Goal: Information Seeking & Learning: Learn about a topic

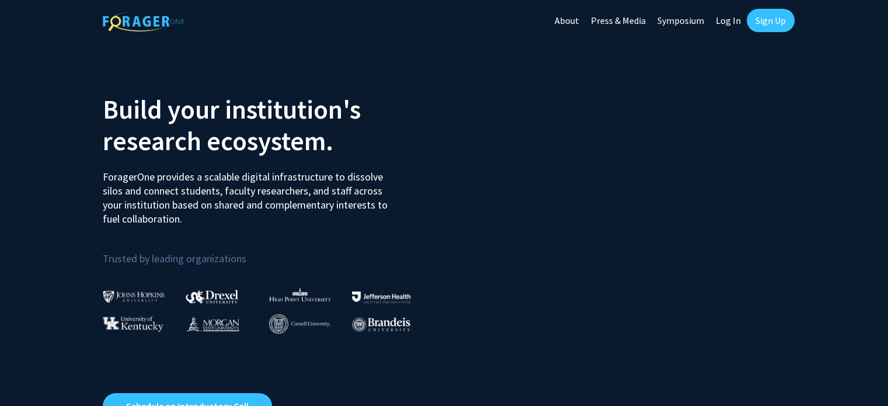
click at [736, 24] on link "Log In" at bounding box center [728, 20] width 37 height 41
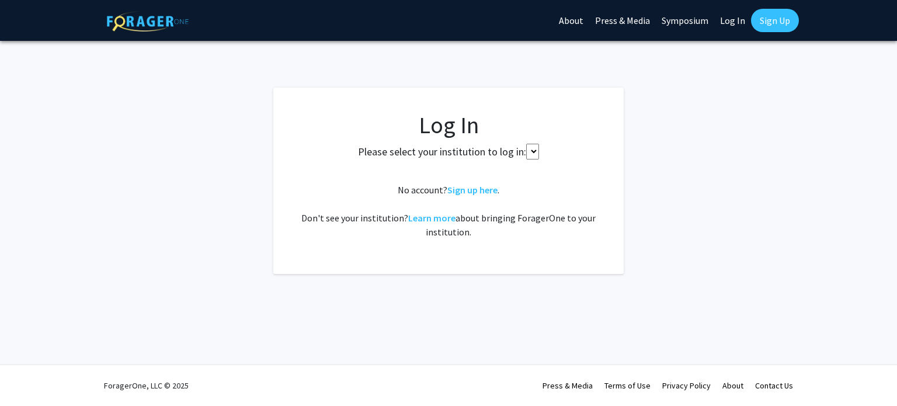
select select
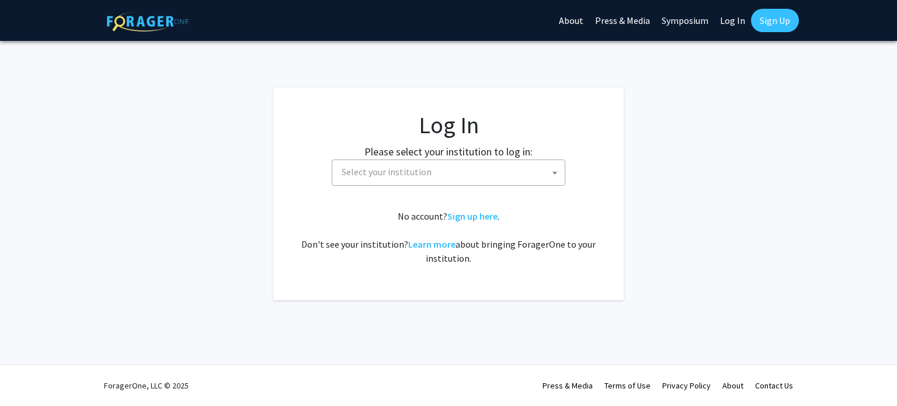
click at [451, 150] on label "Please select your institution to log in:" at bounding box center [448, 152] width 168 height 16
click at [477, 190] on fg-card-body "Log In Please select your institution to log in: [GEOGRAPHIC_DATA] [GEOGRAPHIC_…" at bounding box center [449, 194] width 304 height 166
click at [467, 179] on span "Select your institution" at bounding box center [451, 172] width 228 height 24
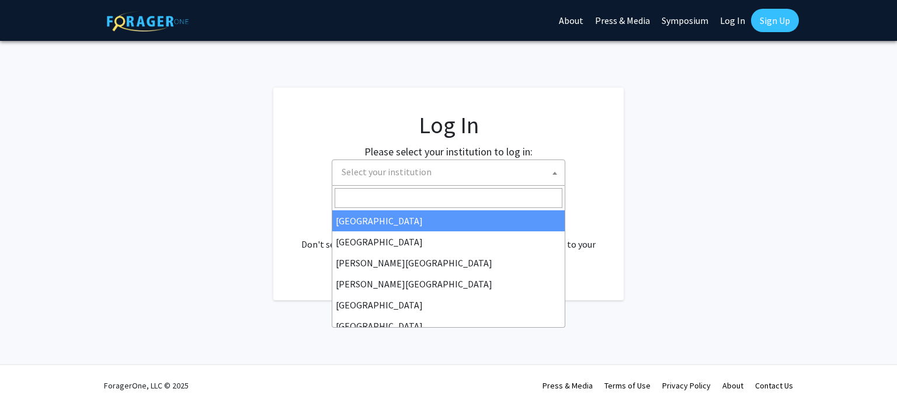
click at [423, 195] on input "Search" at bounding box center [449, 198] width 228 height 20
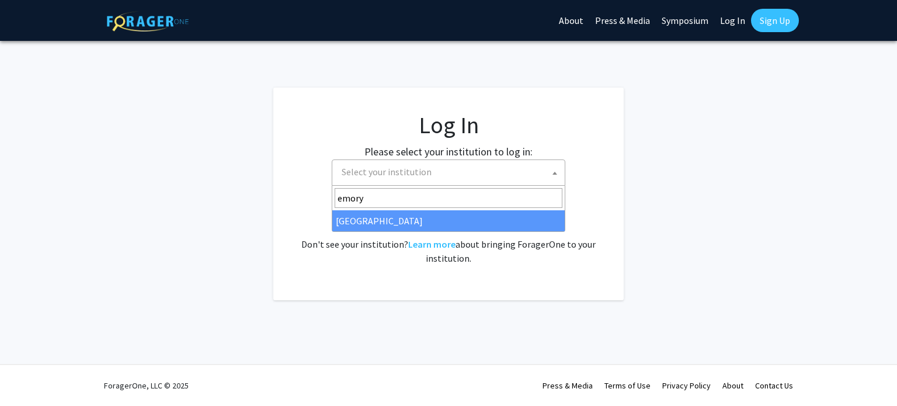
type input "emory"
select select "12"
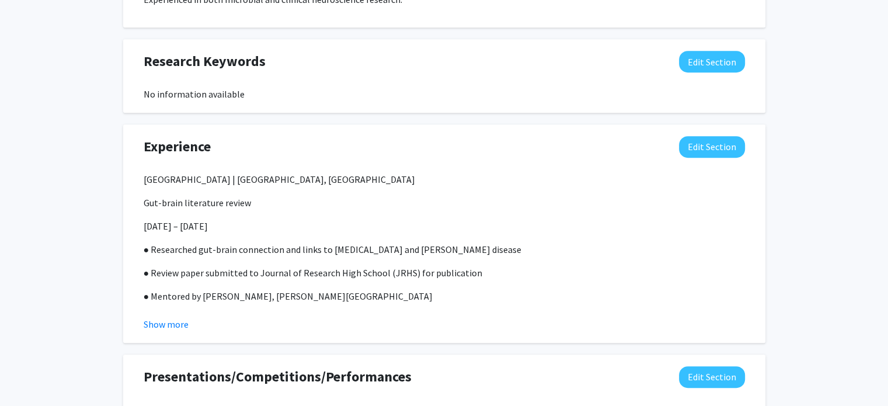
scroll to position [759, 0]
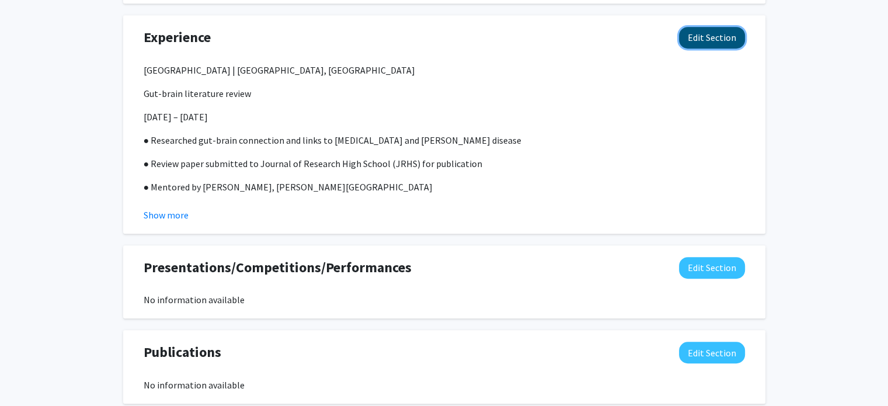
click at [715, 43] on button "Edit Section" at bounding box center [712, 38] width 66 height 22
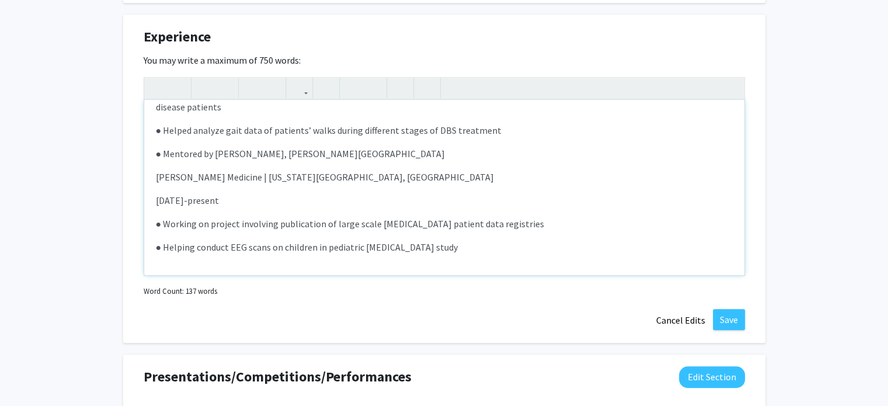
scroll to position [818, 0]
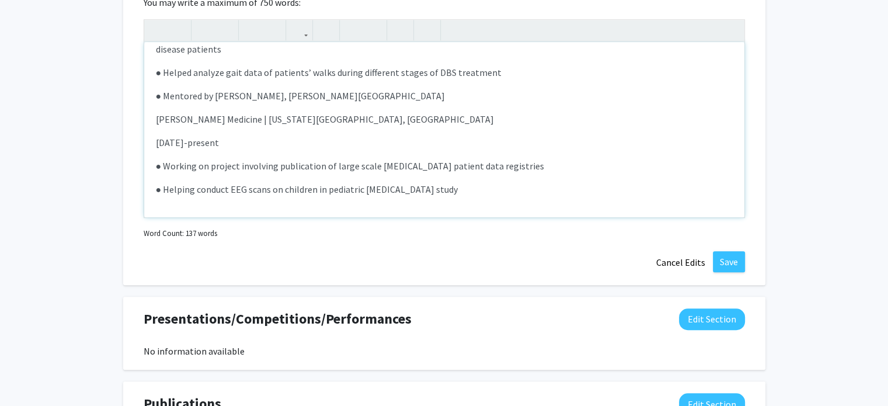
click at [495, 193] on p "● Helping conduct EEG scans on children in pediatric traumatic brain injury stu…" at bounding box center [444, 189] width 577 height 14
click at [226, 185] on p "● Helping conduct EEG scans on children in pediatric traumatic brain injury stu…" at bounding box center [444, 189] width 577 height 14
type textarea "<p><span>Duke University | McLean, VA</span></p><p>Gut-brain literature review<…"
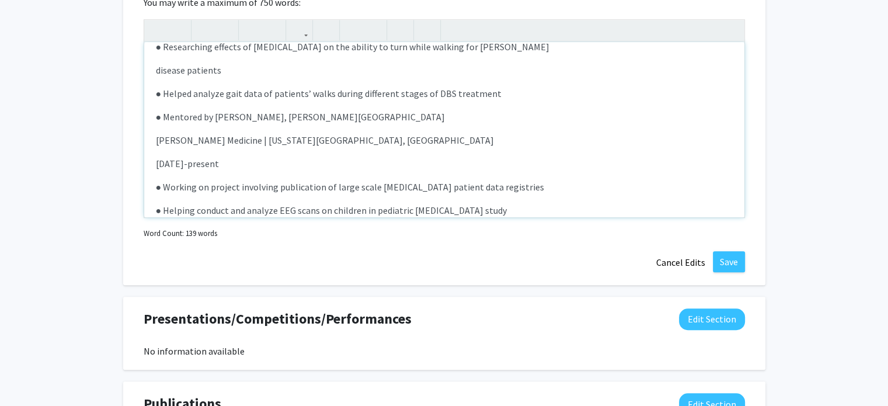
scroll to position [245, 0]
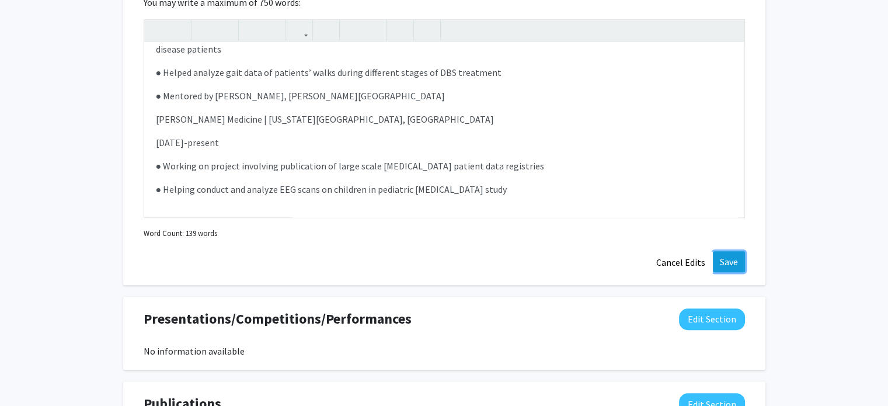
click at [737, 263] on button "Save" at bounding box center [729, 261] width 32 height 21
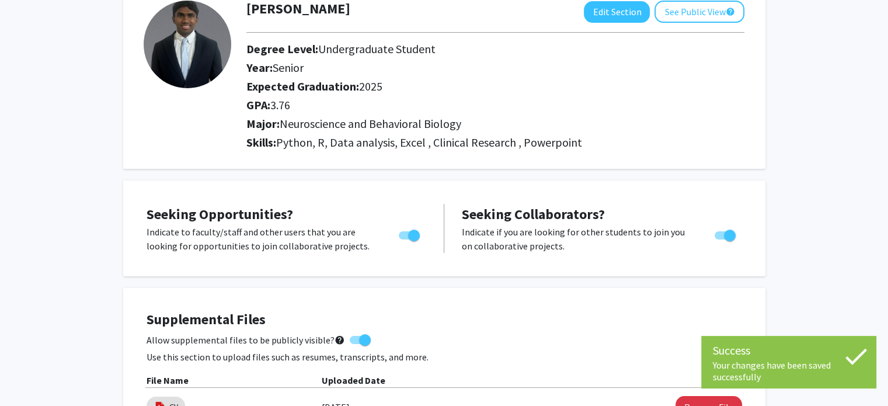
scroll to position [0, 0]
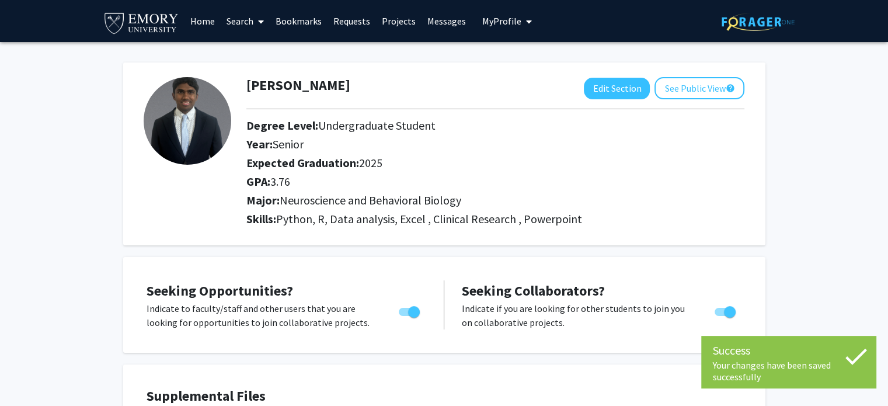
click at [248, 23] on link "Search" at bounding box center [245, 21] width 49 height 41
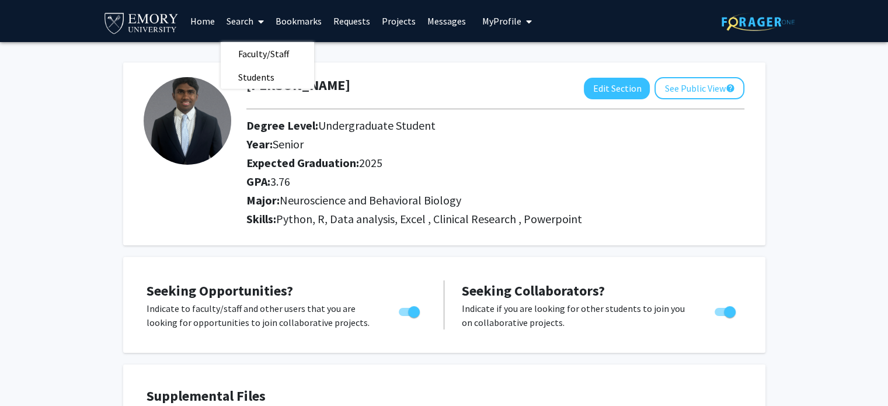
click at [393, 27] on link "Projects" at bounding box center [399, 21] width 46 height 41
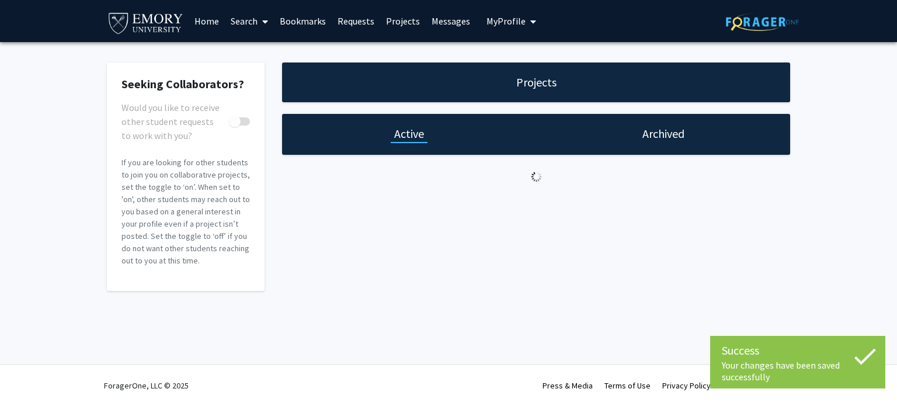
checkbox input "true"
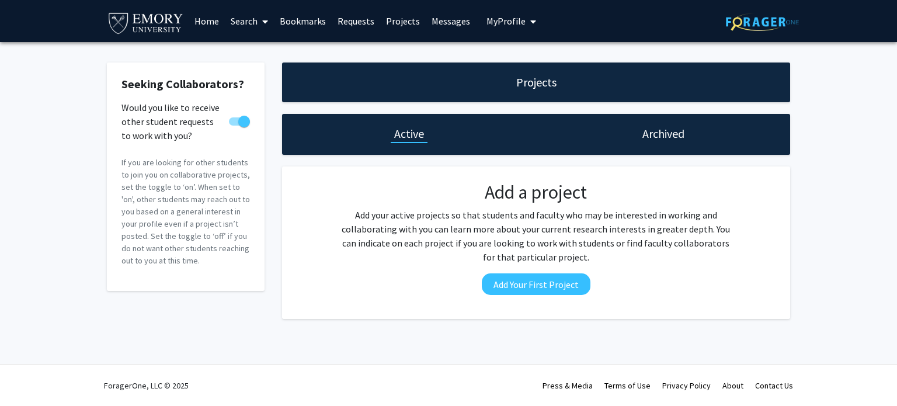
click at [353, 26] on link "Requests" at bounding box center [356, 21] width 48 height 41
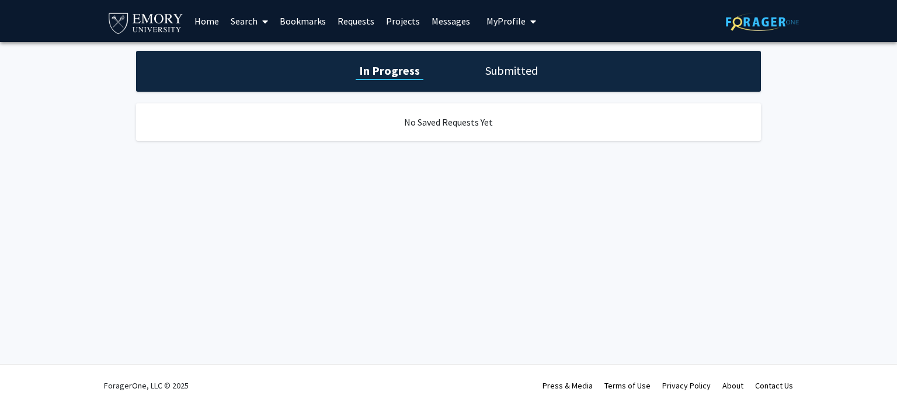
click at [242, 25] on link "Search" at bounding box center [249, 21] width 49 height 41
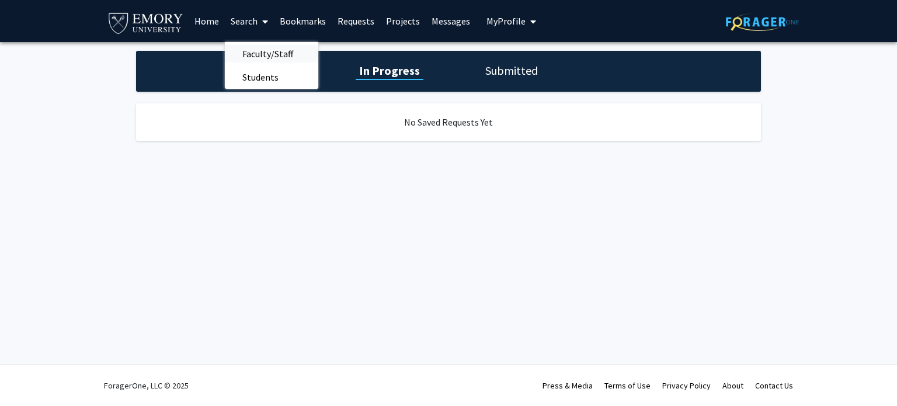
click at [267, 51] on span "Faculty/Staff" at bounding box center [268, 53] width 86 height 23
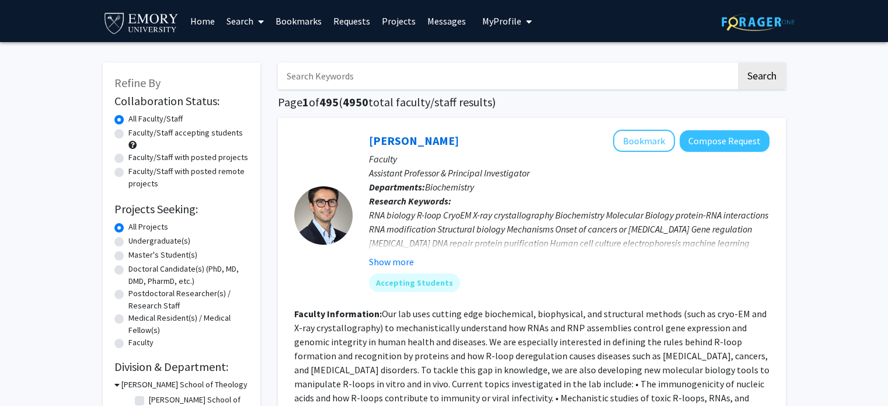
click at [196, 137] on label "Faculty/Staff accepting students" at bounding box center [185, 133] width 114 height 12
click at [136, 134] on input "Faculty/Staff accepting students" at bounding box center [132, 131] width 8 height 8
radio input "true"
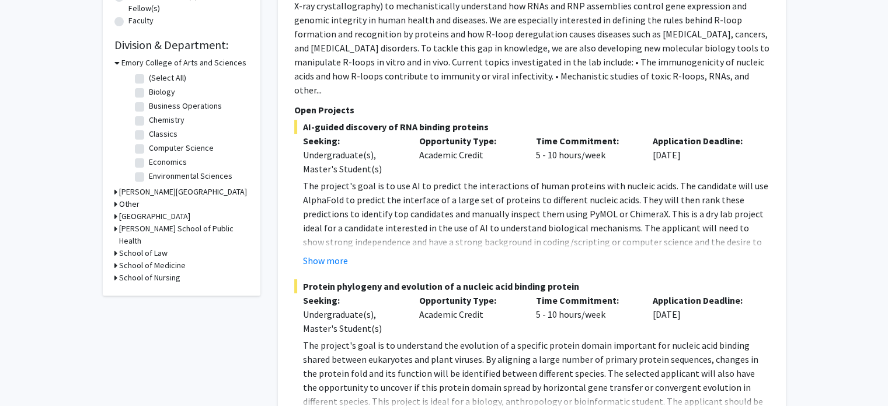
scroll to position [350, 0]
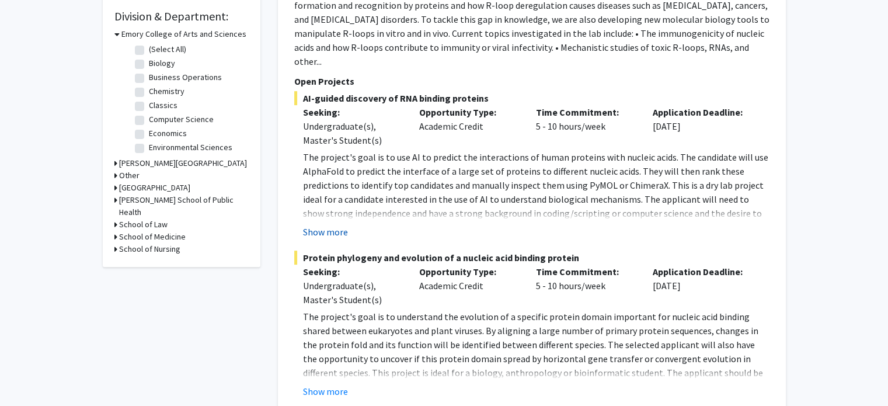
click at [319, 225] on button "Show more" at bounding box center [325, 232] width 45 height 14
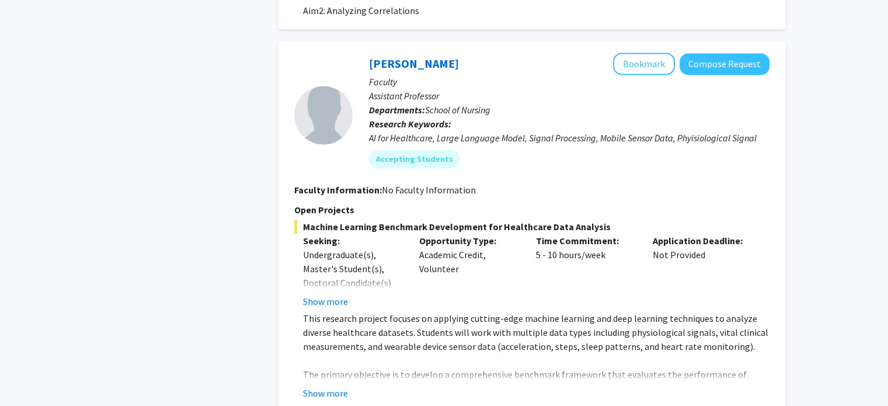
scroll to position [1927, 0]
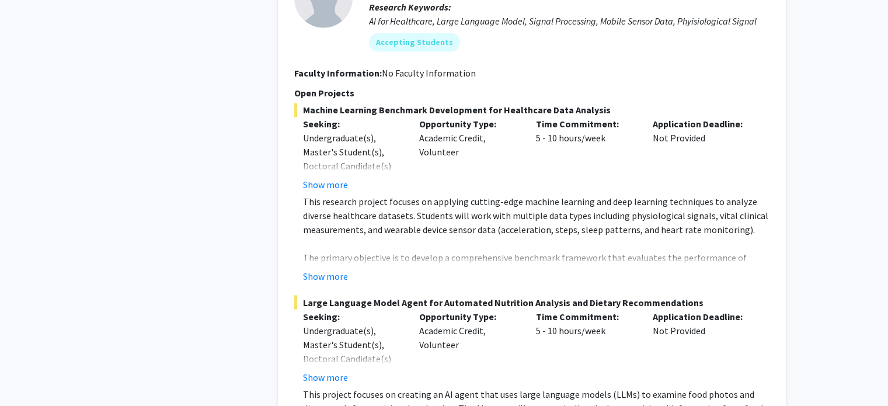
click at [332, 253] on fg-project-list "Machine Learning Benchmark Development for Healthcare Data Analysis Seeking: Un…" at bounding box center [531, 289] width 475 height 373
click at [333, 269] on button "Show more" at bounding box center [325, 276] width 45 height 14
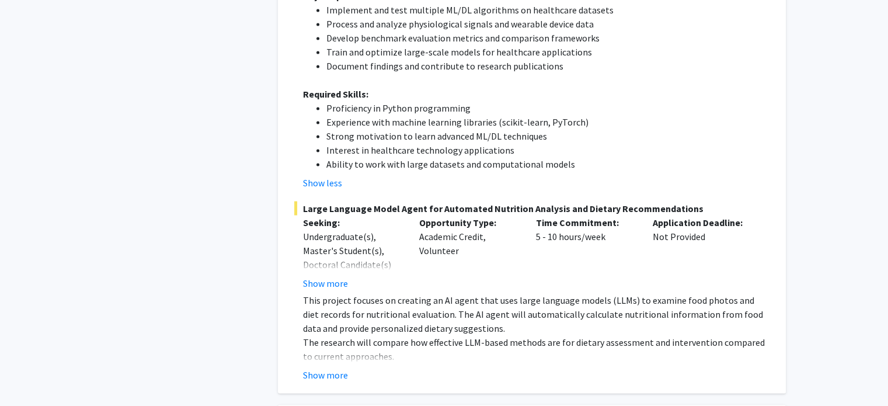
scroll to position [2278, 0]
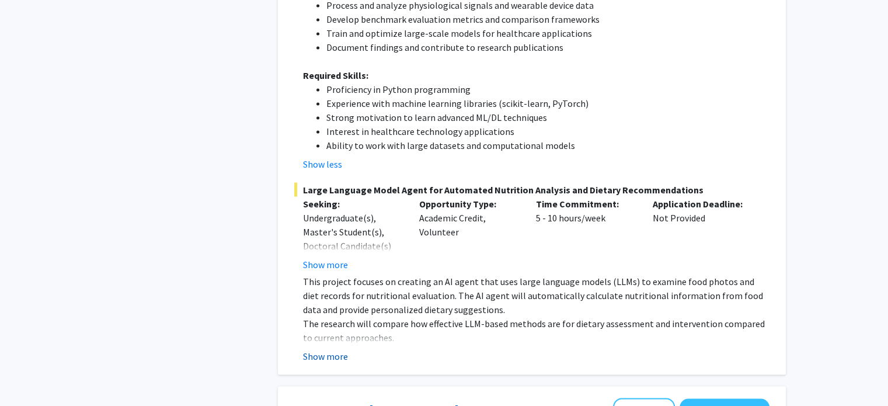
click at [340, 349] on button "Show more" at bounding box center [325, 356] width 45 height 14
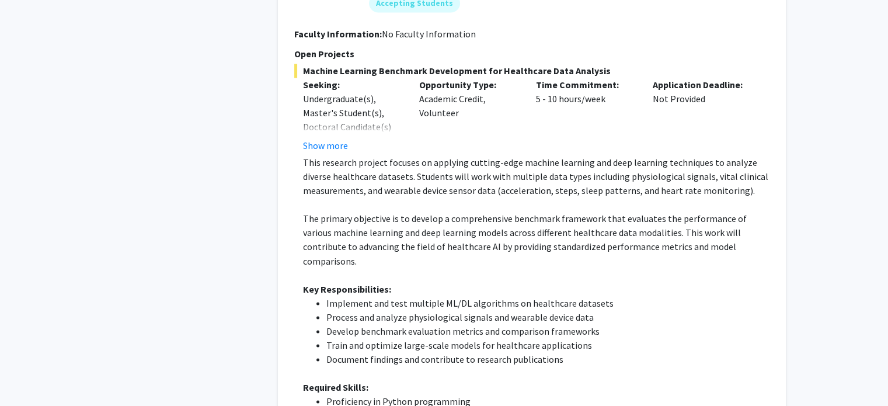
scroll to position [0, 0]
